Goal: Information Seeking & Learning: Learn about a topic

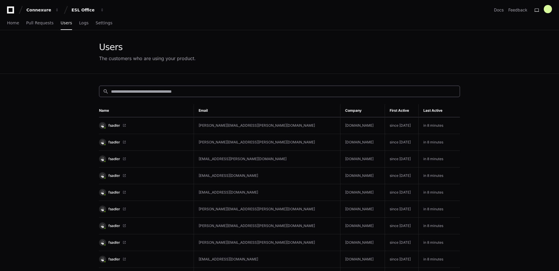
click at [128, 87] on div "search" at bounding box center [279, 91] width 361 height 11
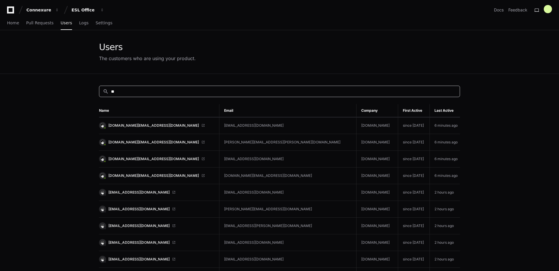
type input "*"
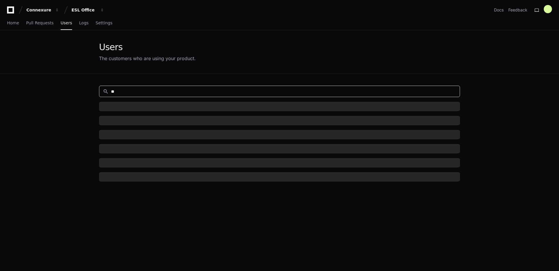
type input "*"
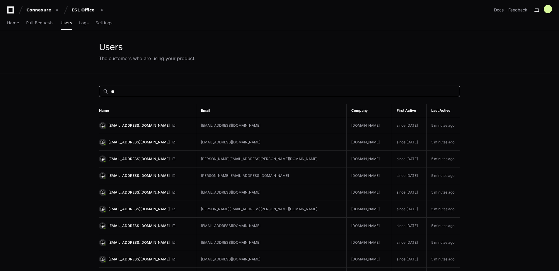
type input "*"
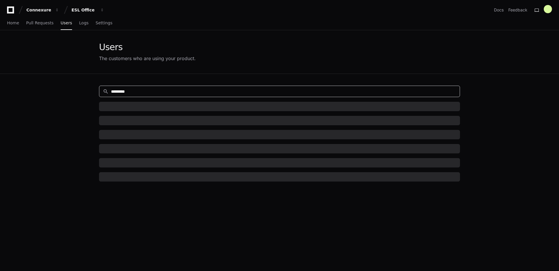
type input "*********"
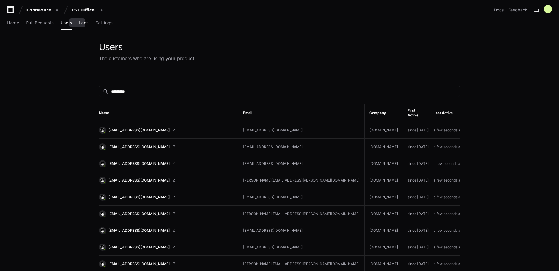
click at [80, 21] on span "Logs" at bounding box center [83, 23] width 9 height 4
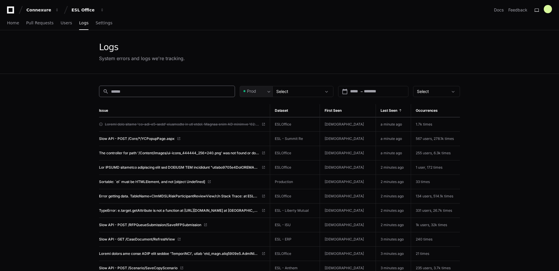
click at [131, 94] on div "search" at bounding box center [167, 91] width 136 height 11
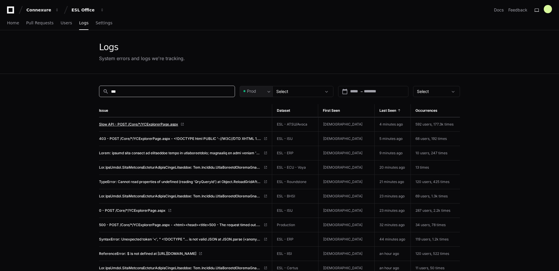
type input "***"
click at [126, 124] on span "Slow API - POST /Core/*/YCExplorerPage.aspx" at bounding box center [138, 124] width 79 height 5
click at [148, 123] on span "Slow API - POST /Core/*/YCExplorerPage.aspx" at bounding box center [138, 124] width 79 height 5
click at [147, 239] on span "SyntaxError: Unexpected token '<', " <!DOCTYPE "... is not valid JSON at JSON.p…" at bounding box center [180, 239] width 162 height 5
click at [148, 125] on span "Slow API - POST /Core/*/YCExplorerPage.aspx" at bounding box center [138, 124] width 79 height 5
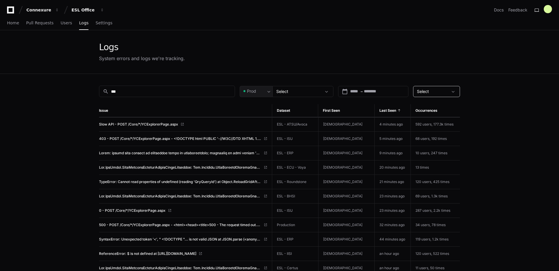
click at [441, 90] on div "Select" at bounding box center [432, 92] width 31 height 6
click at [441, 90] on div at bounding box center [279, 135] width 559 height 271
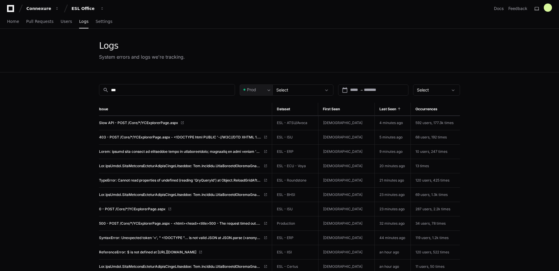
scroll to position [2, 0]
click at [150, 223] on span "500 - POST /Core/*/YCExplorerPage.aspx - <html><head><title>500 - The request t…" at bounding box center [180, 223] width 162 height 5
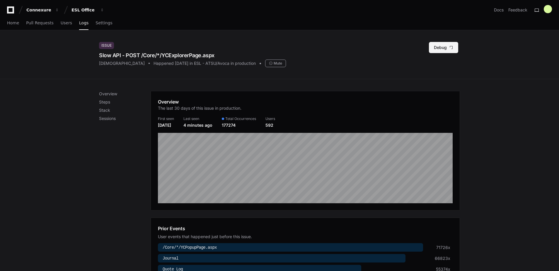
click at [442, 48] on button "Debug" at bounding box center [443, 47] width 29 height 11
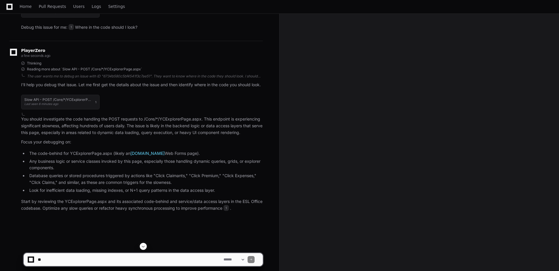
scroll to position [95, 0]
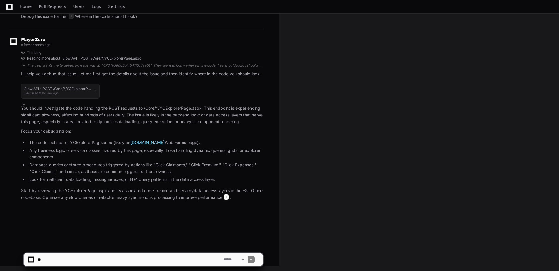
click at [229, 196] on span "1" at bounding box center [226, 197] width 5 height 6
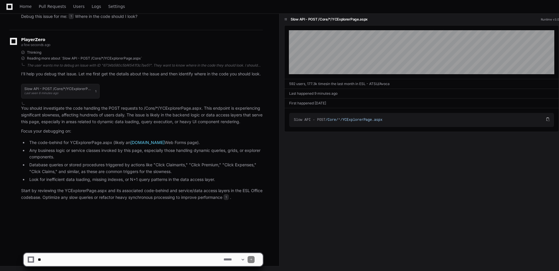
click at [99, 260] on textarea at bounding box center [130, 259] width 186 height 13
paste textarea "**********"
type textarea "**********"
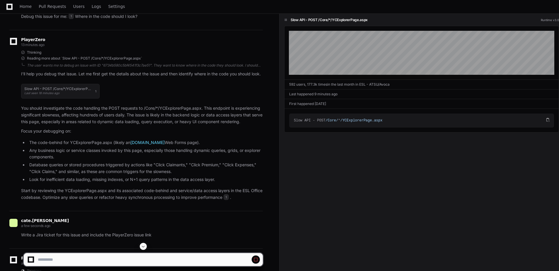
click at [143, 247] on span at bounding box center [143, 246] width 5 height 5
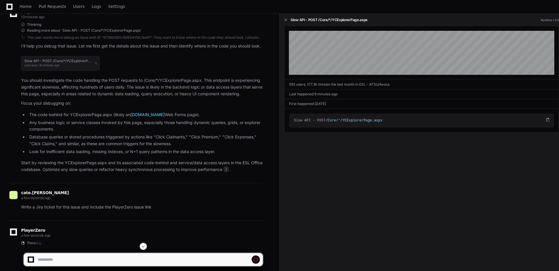
scroll to position [144, 0]
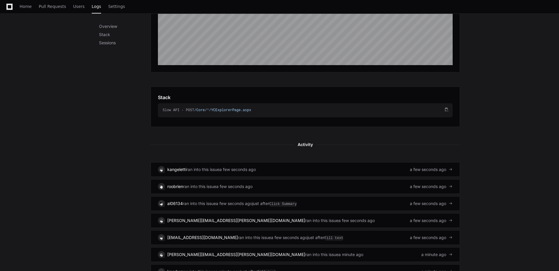
scroll to position [138, 0]
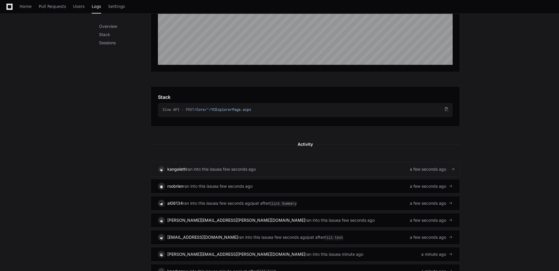
click at [256, 170] on div "a few seconds ago" at bounding box center [238, 169] width 36 height 6
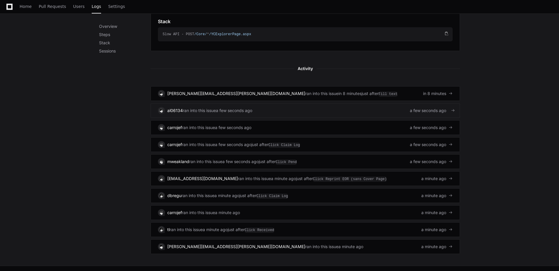
scroll to position [307, 0]
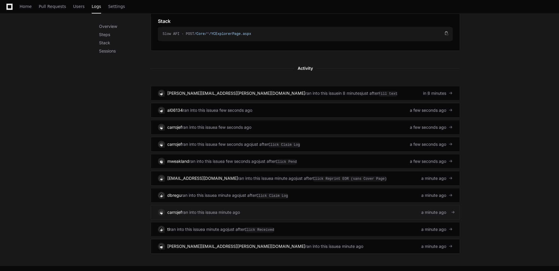
click at [319, 211] on div "carrojef ran into this issue a minute ago a minute ago" at bounding box center [305, 212] width 295 height 7
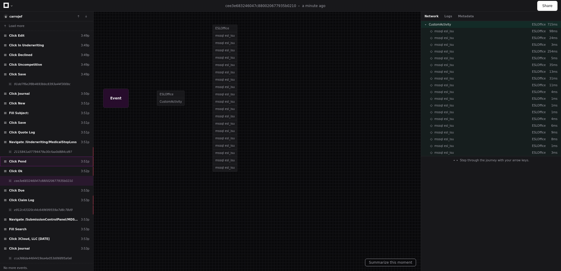
click at [64, 161] on div "Click Pend 3:51p" at bounding box center [46, 162] width 93 height 10
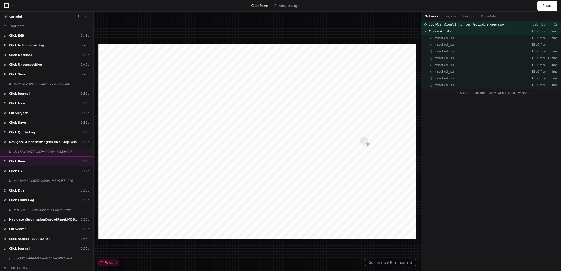
click at [64, 152] on div "2115841a07794479a30cfaa0d884cd97" at bounding box center [46, 152] width 93 height 10
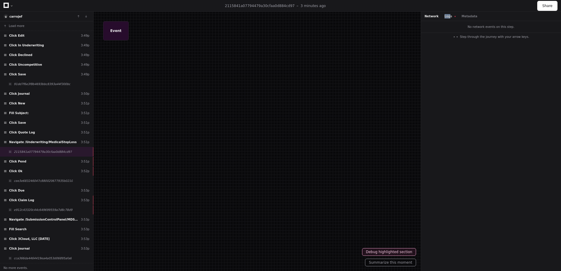
drag, startPoint x: 439, startPoint y: 15, endPoint x: 446, endPoint y: 18, distance: 7.5
click at [446, 18] on div "Network Logs Metadata" at bounding box center [450, 16] width 53 height 4
click at [446, 18] on button "Logs" at bounding box center [449, 16] width 11 height 4
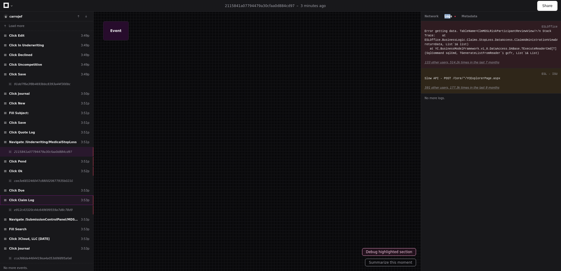
click at [72, 197] on div "Click Claim Log 3:53p" at bounding box center [46, 200] width 93 height 10
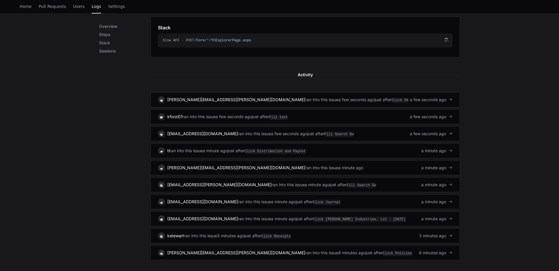
scroll to position [301, 0]
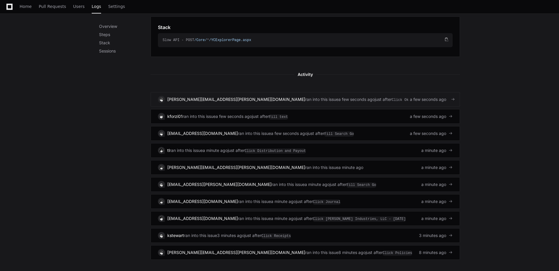
click at [354, 100] on div "stacy.lavalle@stoplosspartners.com ran into this issue a few seconds ago just a…" at bounding box center [305, 99] width 295 height 7
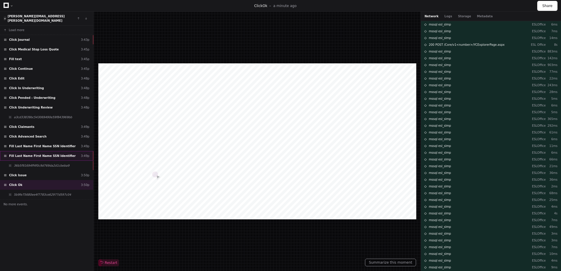
click at [44, 151] on div "Fill Last Name First Name SSN Identifier 3:49p" at bounding box center [46, 156] width 93 height 10
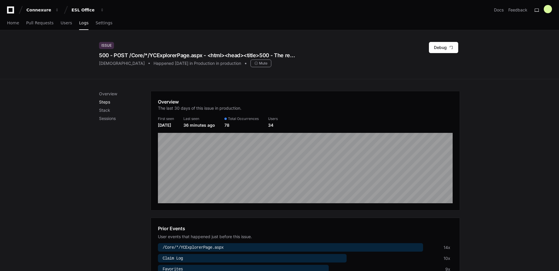
click at [108, 100] on p "Steps" at bounding box center [125, 102] width 52 height 6
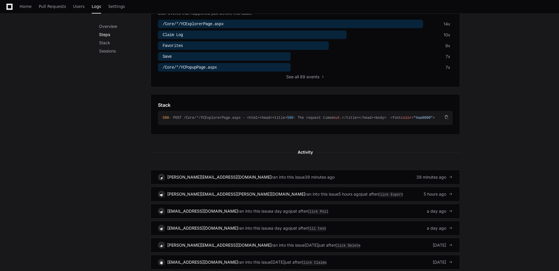
scroll to position [225, 0]
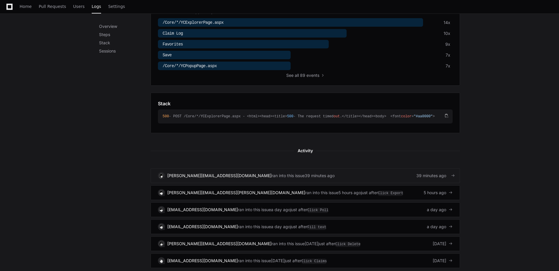
click at [272, 173] on span "ran into this issue" at bounding box center [288, 176] width 33 height 6
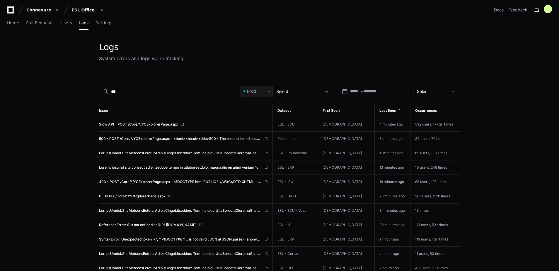
click at [214, 167] on span at bounding box center [180, 167] width 163 height 5
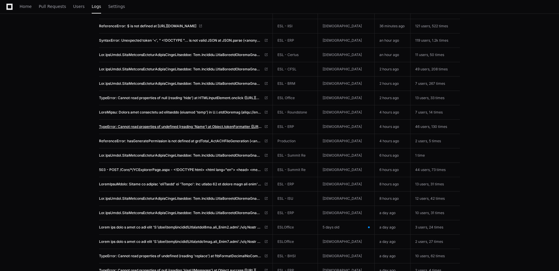
scroll to position [199, 0]
click at [192, 167] on span "503 - POST /Core/*/YCExplorerPage.aspx - <!DOCTYPE html> <html lang="en"> <head…" at bounding box center [180, 169] width 163 height 5
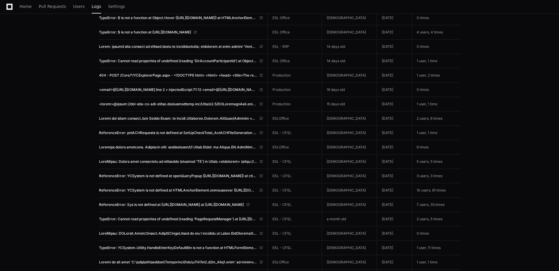
scroll to position [925, 0]
click at [181, 132] on span "ReferenceError: pnlACHRequests is not defined at SetUpCheckTotal_ActACHFileGene…" at bounding box center [178, 132] width 158 height 5
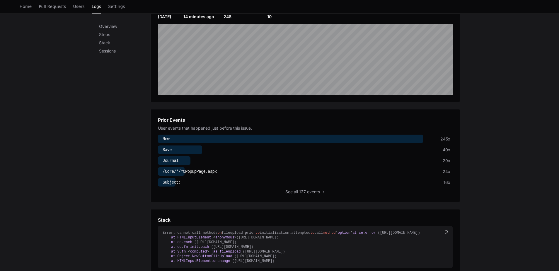
scroll to position [108, 0]
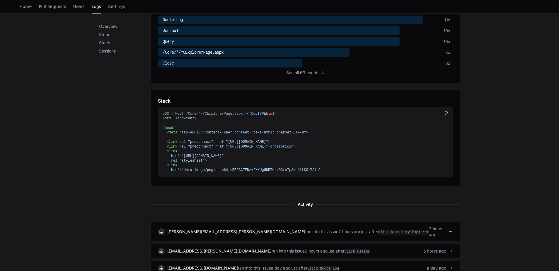
scroll to position [375, 0]
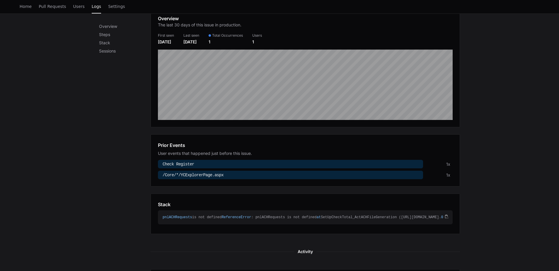
scroll to position [91, 0]
